Goal: Information Seeking & Learning: Learn about a topic

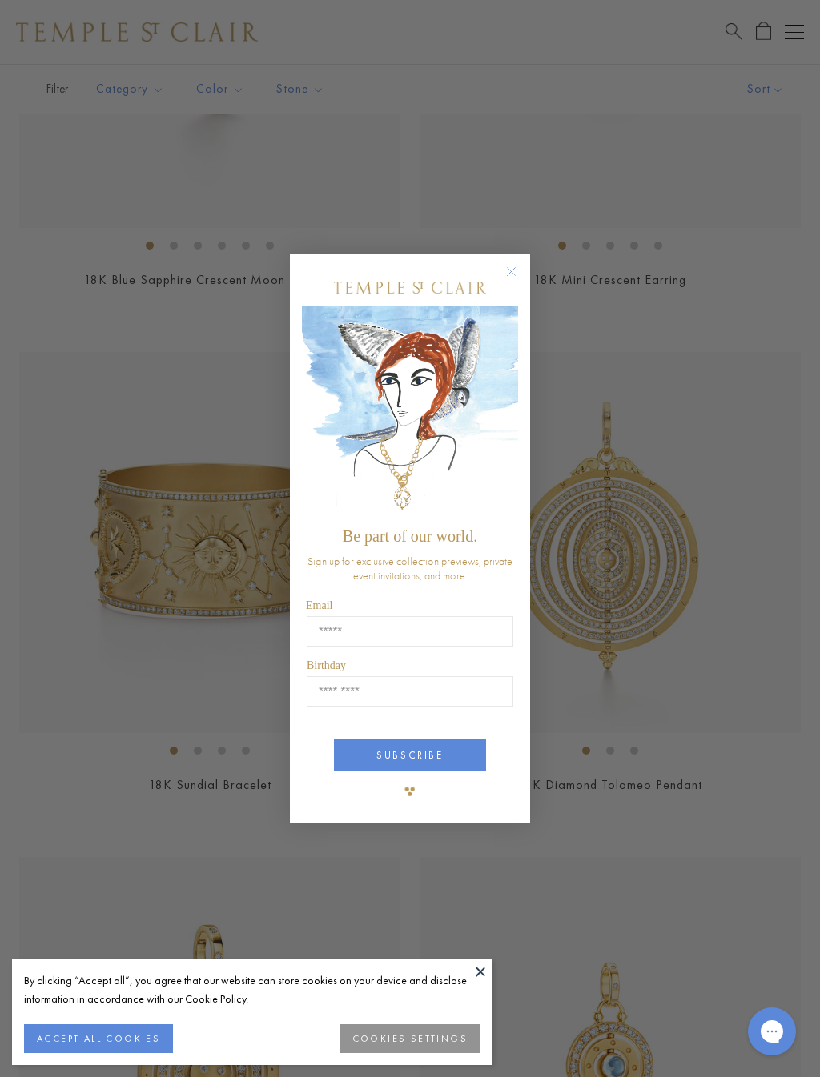
scroll to position [1598, 0]
click at [515, 270] on circle "Close dialog" at bounding box center [511, 272] width 19 height 19
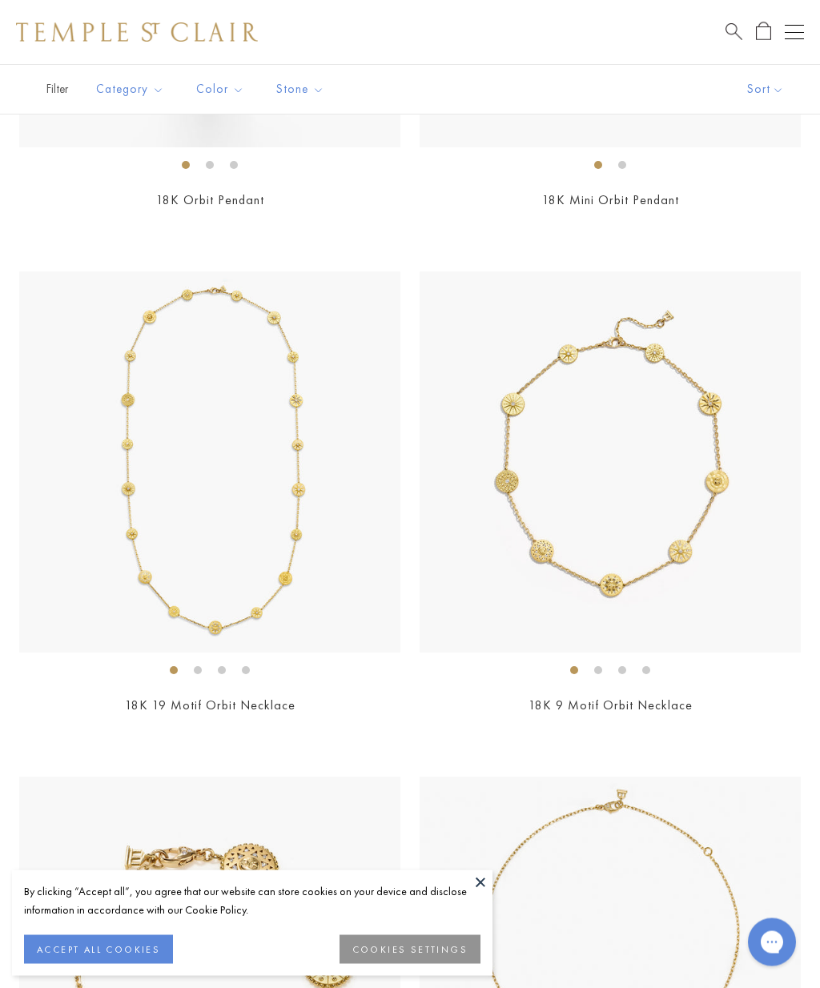
scroll to position [4203, 0]
click at [314, 544] on img at bounding box center [209, 461] width 381 height 381
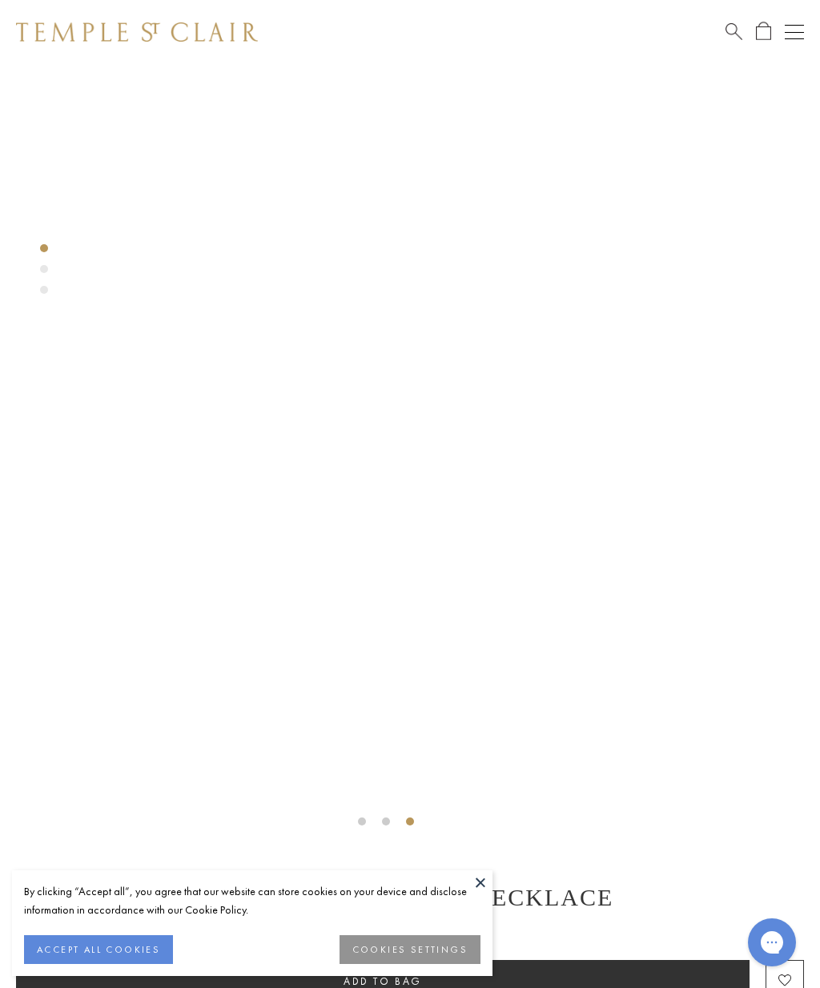
click at [787, 32] on div "Open navigation" at bounding box center [793, 32] width 19 height 1
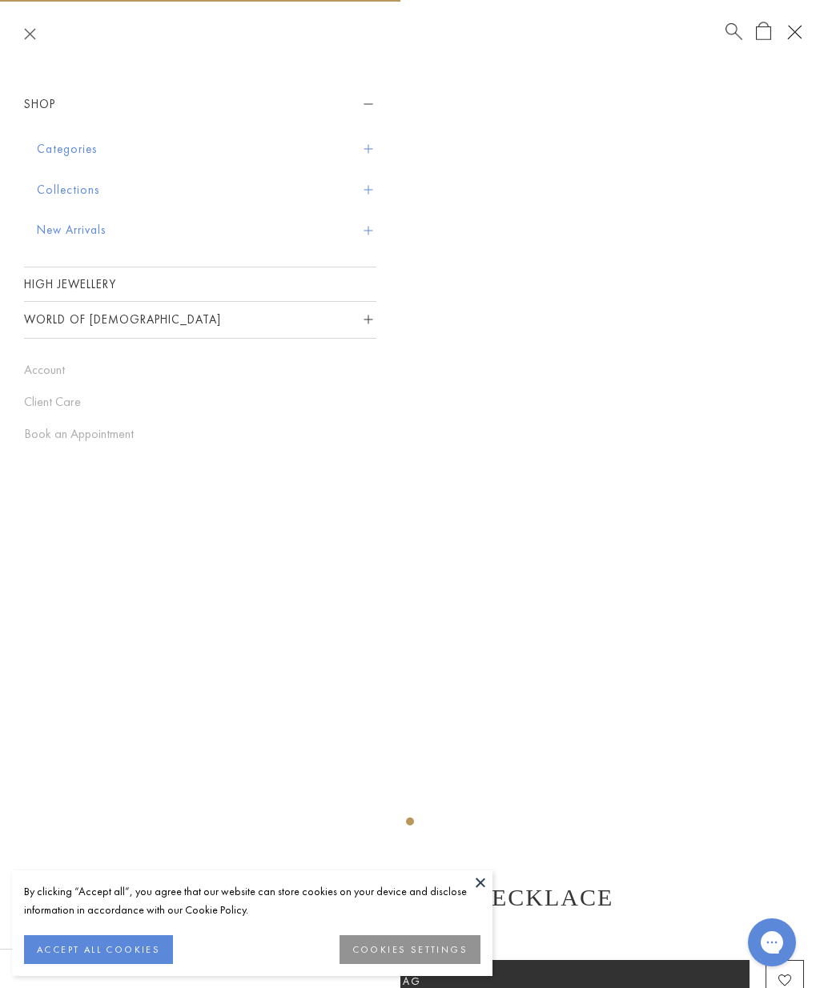
click at [252, 286] on link "High Jewellery" at bounding box center [200, 284] width 352 height 34
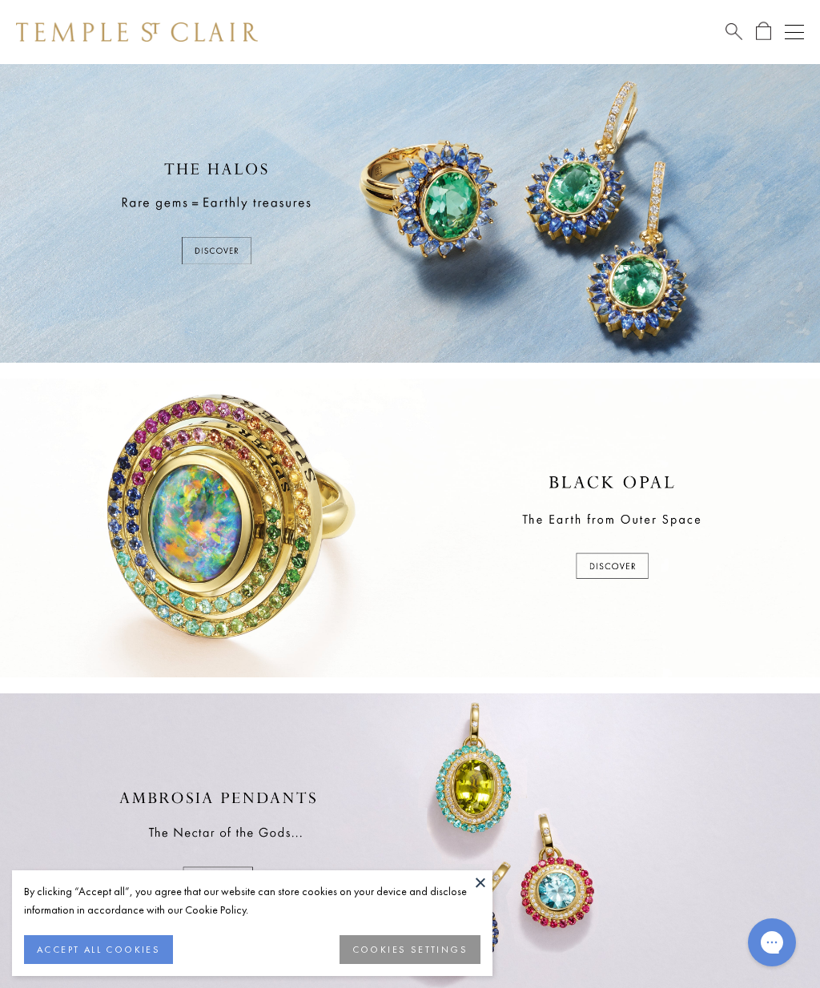
click at [803, 23] on button "Open navigation" at bounding box center [793, 31] width 19 height 19
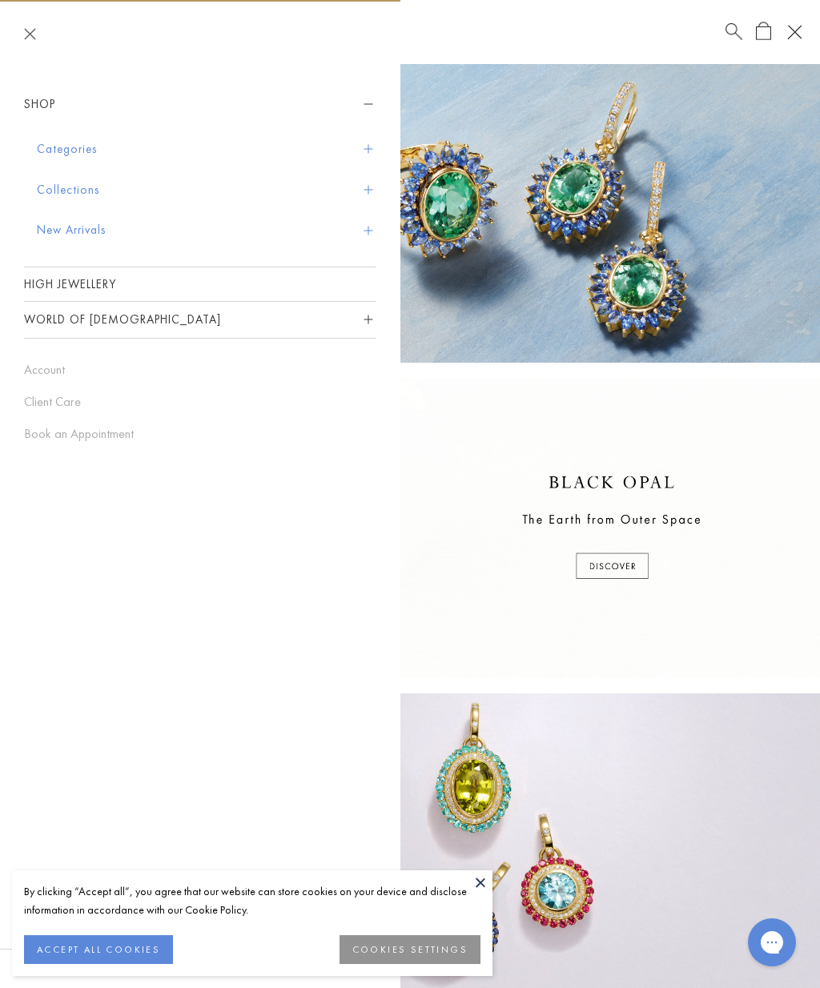
click at [792, 30] on div "Open navigation" at bounding box center [791, 29] width 6 height 6
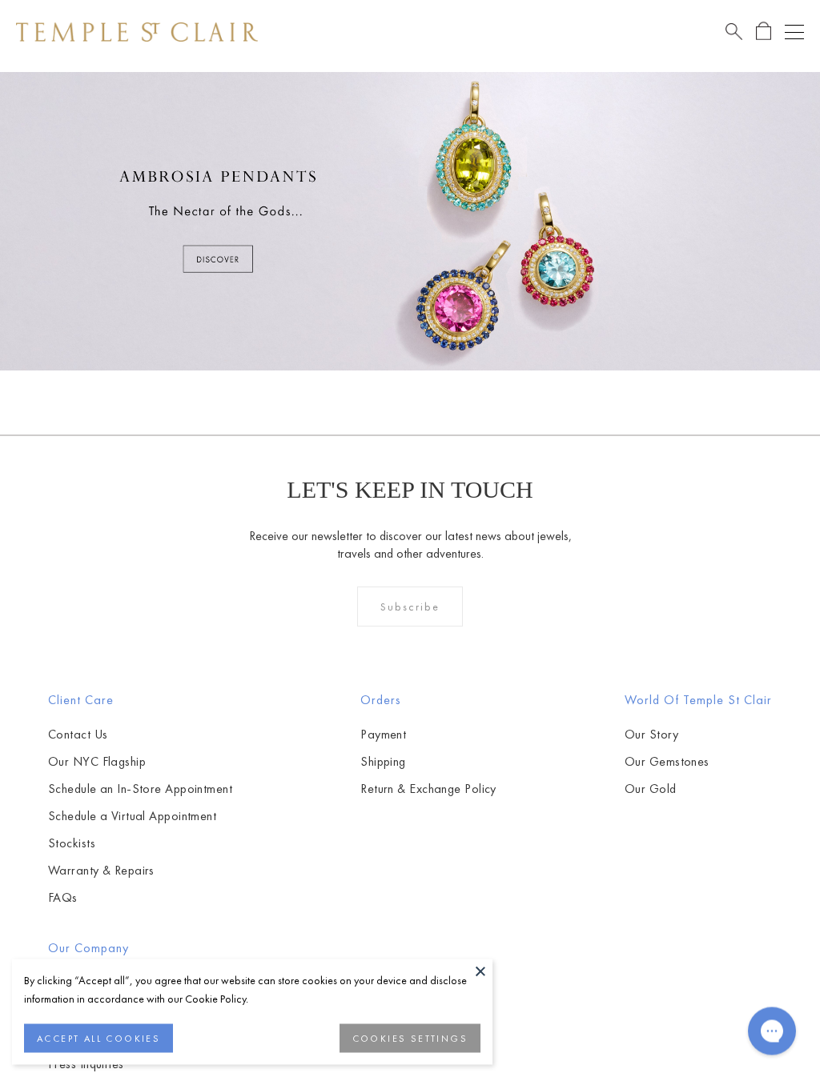
scroll to position [621, 0]
click at [776, 26] on div "Book an Appointment" at bounding box center [764, 31] width 78 height 19
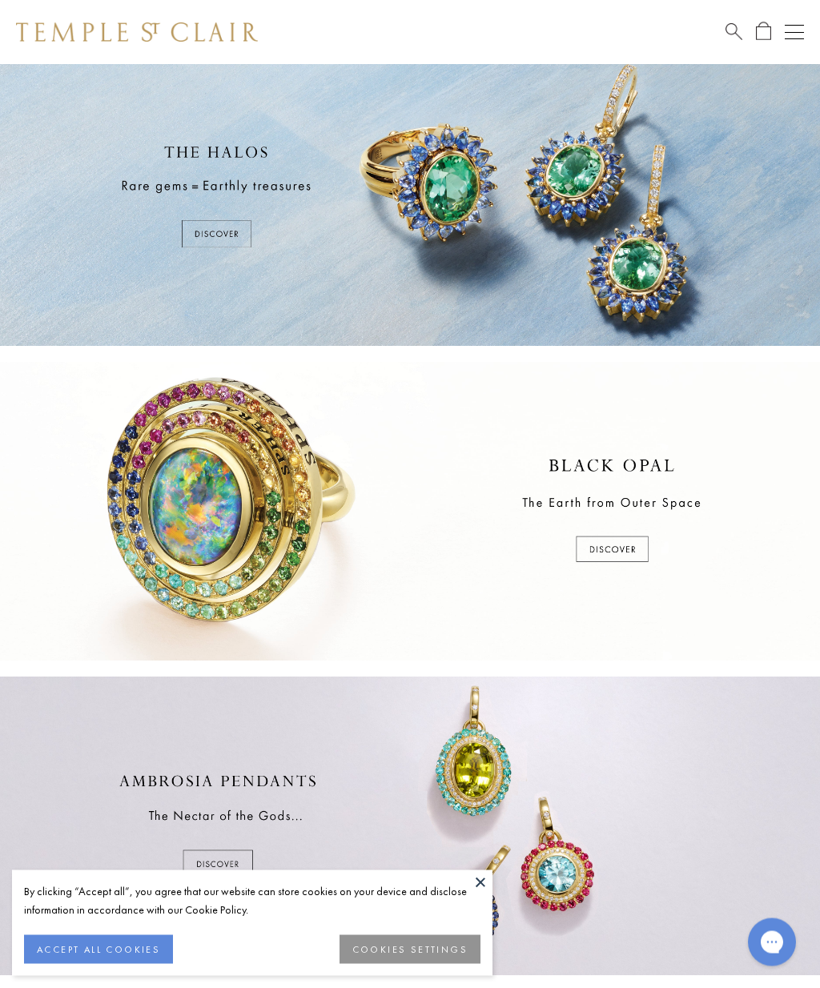
scroll to position [0, 0]
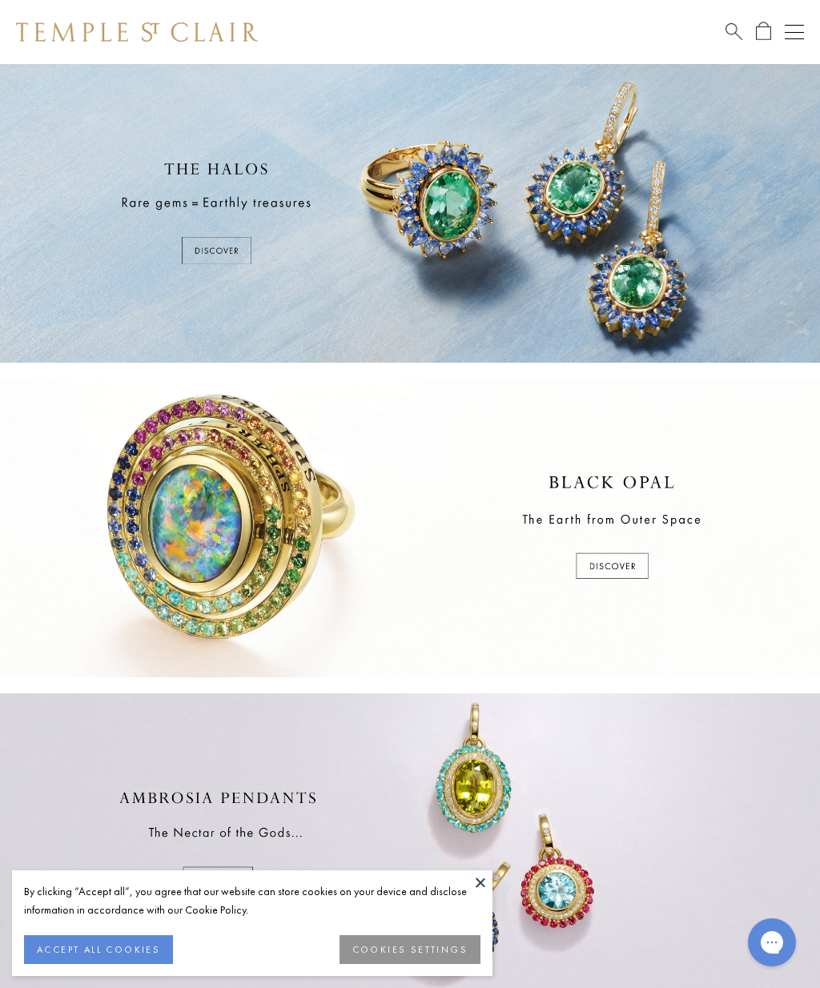
click at [476, 875] on button at bounding box center [480, 882] width 24 height 24
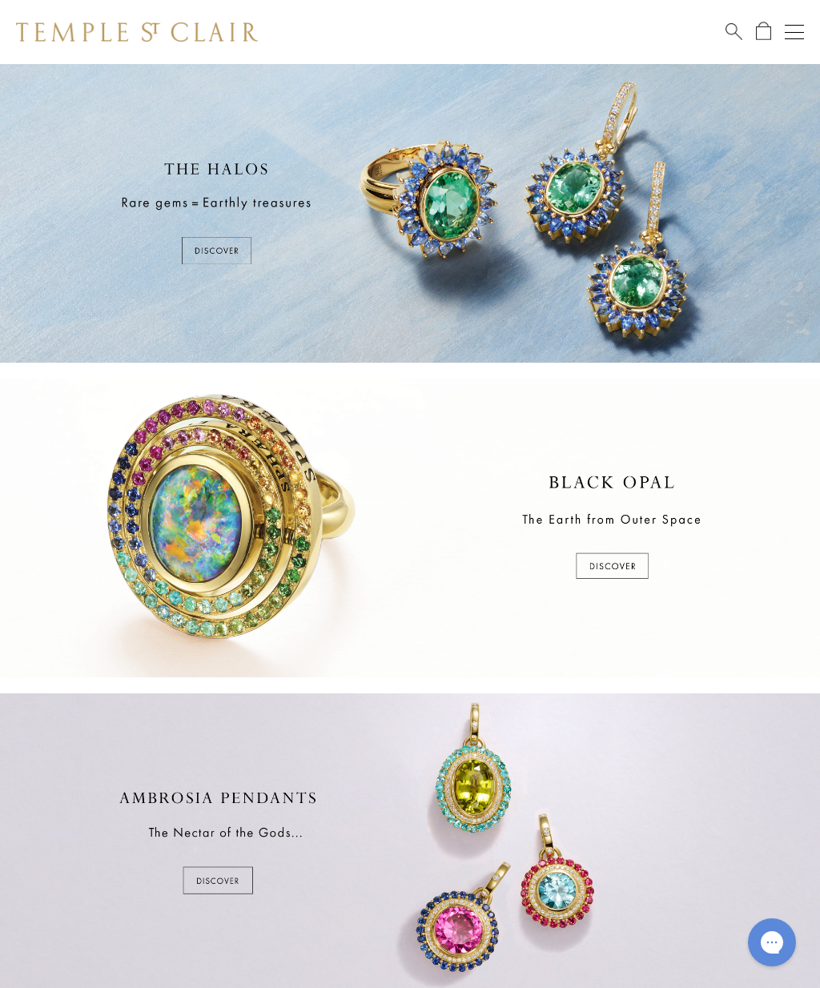
click at [796, 28] on button "Open navigation" at bounding box center [793, 31] width 19 height 19
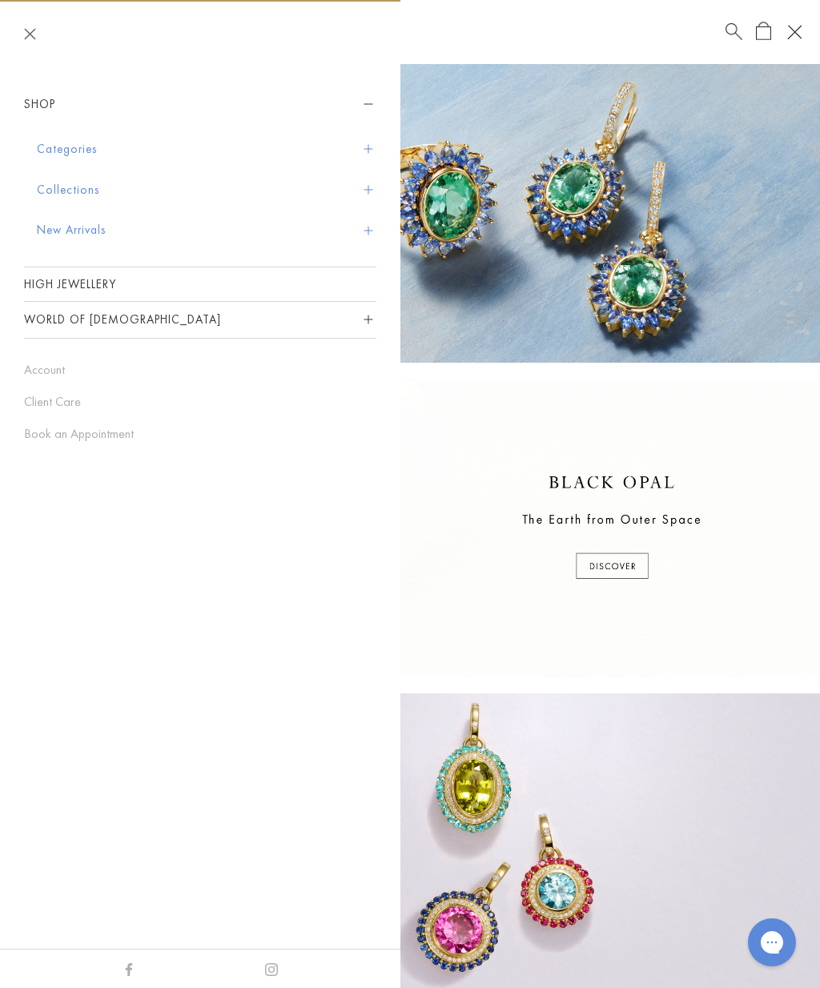
click at [367, 146] on span "Sidebar navigation" at bounding box center [367, 149] width 9 height 9
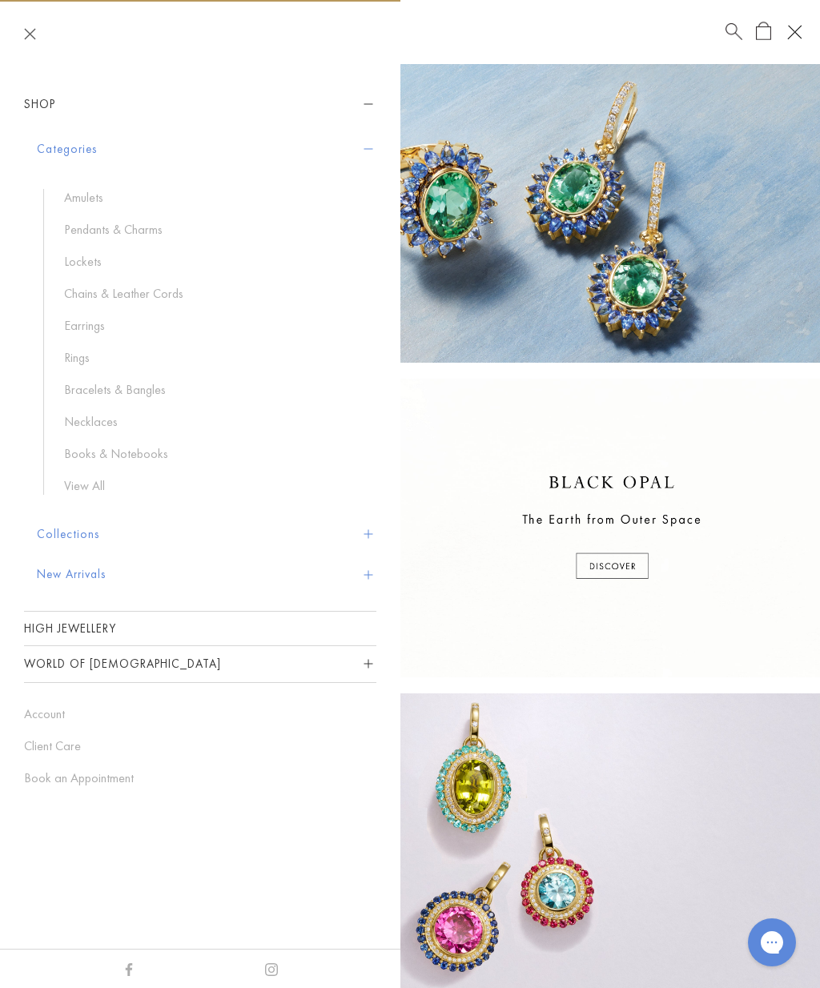
click at [154, 223] on link "Pendants & Charms" at bounding box center [212, 230] width 296 height 18
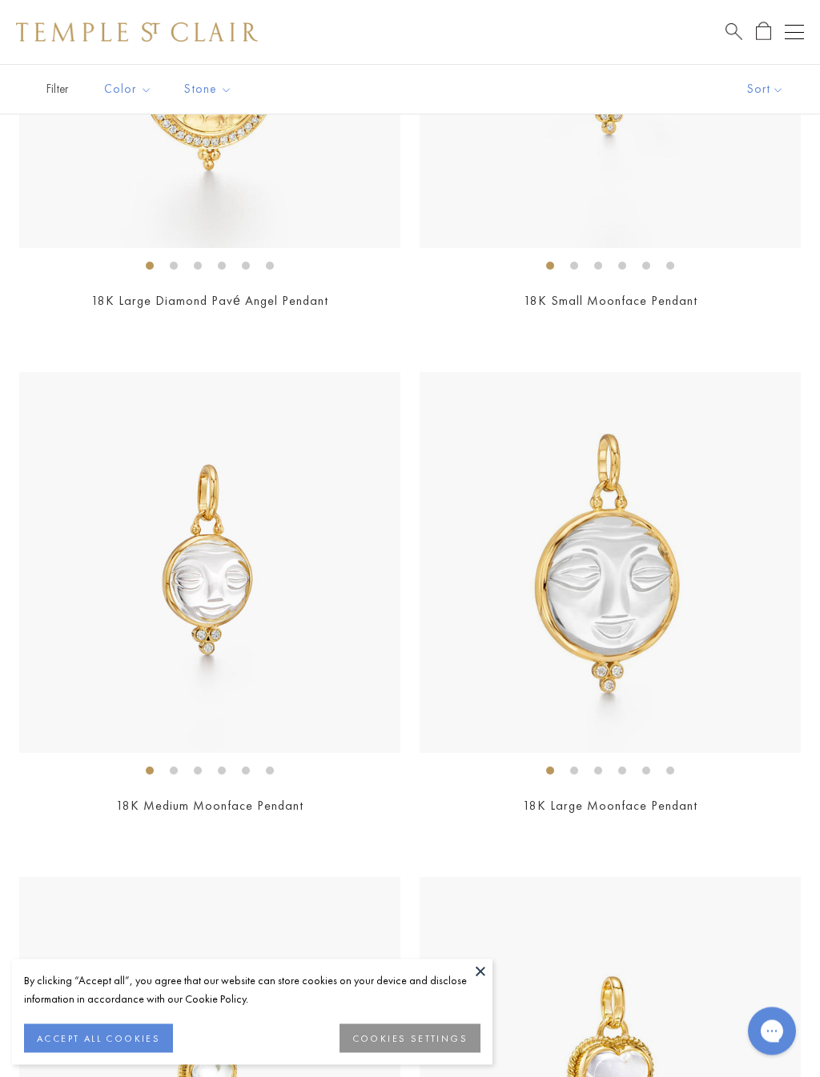
scroll to position [5951, 0]
click at [176, 681] on img at bounding box center [209, 562] width 381 height 381
